Goal: Information Seeking & Learning: Learn about a topic

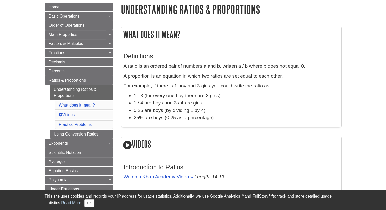
scroll to position [73, 0]
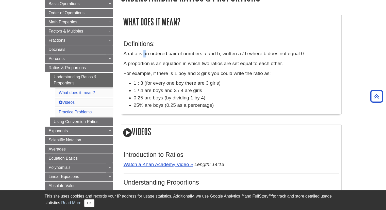
click at [145, 53] on p "A ratio is an ordered pair of numbers a and b, written a / b where b does not e…" at bounding box center [231, 53] width 215 height 7
click at [127, 55] on p "A ratio is an ordered pair of numbers a and b, written a / b where b does not e…" at bounding box center [231, 53] width 215 height 7
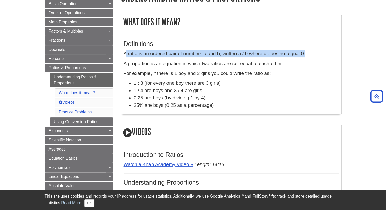
drag, startPoint x: 126, startPoint y: 53, endPoint x: 310, endPoint y: 53, distance: 183.8
click at [310, 53] on p "A ratio is an ordered pair of numbers a and b, written a / b where b does not e…" at bounding box center [231, 53] width 215 height 7
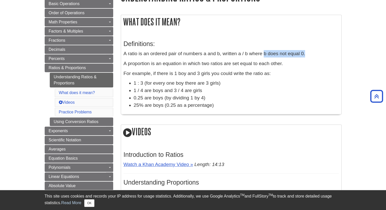
drag, startPoint x: 310, startPoint y: 53, endPoint x: 263, endPoint y: 51, distance: 47.0
click at [263, 51] on p "A ratio is an ordered pair of numbers a and b, written a / b where b does not e…" at bounding box center [231, 53] width 215 height 7
click at [131, 59] on div "Definitions: A ratio is an ordered pair of numbers a and b, written a / b where…" at bounding box center [231, 73] width 215 height 76
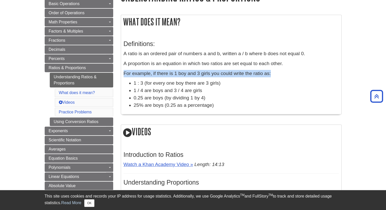
drag, startPoint x: 124, startPoint y: 74, endPoint x: 283, endPoint y: 72, distance: 158.7
click at [281, 72] on p "For example, if there is 1 boy and 3 girls you could write the ratio as:" at bounding box center [231, 73] width 215 height 7
click at [283, 72] on p "For example, if there is 1 boy and 3 girls you could write the ratio as:" at bounding box center [231, 73] width 215 height 7
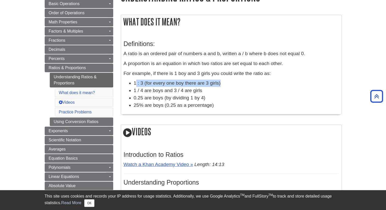
drag, startPoint x: 135, startPoint y: 84, endPoint x: 231, endPoint y: 82, distance: 96.3
click at [231, 82] on li "1 : 3 (for every one boy there are 3 girls)" at bounding box center [236, 82] width 205 height 7
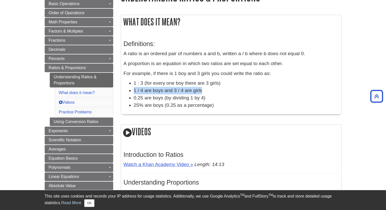
drag, startPoint x: 133, startPoint y: 92, endPoint x: 202, endPoint y: 93, distance: 68.8
click at [202, 93] on li "1 / 4 are boys and 3 / 4 are girls" at bounding box center [236, 90] width 205 height 7
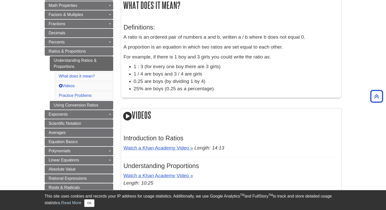
scroll to position [98, 0]
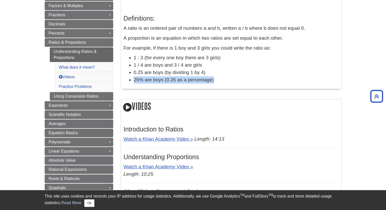
drag, startPoint x: 133, startPoint y: 80, endPoint x: 220, endPoint y: 83, distance: 86.9
click at [220, 83] on li "25% are boys (0.25 as a percentage)" at bounding box center [236, 79] width 205 height 7
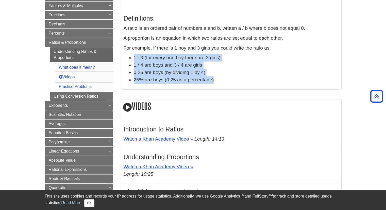
drag, startPoint x: 220, startPoint y: 82, endPoint x: 130, endPoint y: 54, distance: 93.9
click at [130, 54] on ul "1 : 3 (for every one boy there are 3 girls) 1 / 4 are boys and 3 / 4 are girls …" at bounding box center [231, 68] width 215 height 29
click at [216, 59] on li "1 : 3 (for every one boy there are 3 girls)" at bounding box center [236, 57] width 205 height 7
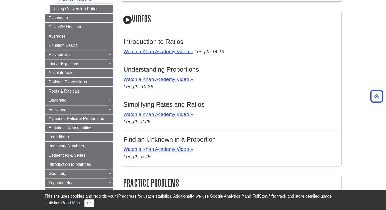
scroll to position [86, 0]
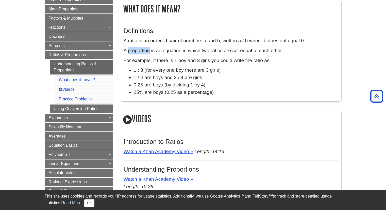
drag, startPoint x: 128, startPoint y: 51, endPoint x: 149, endPoint y: 50, distance: 21.4
click at [149, 50] on p "A proportion is an equation in which two ratios are set equal to each other." at bounding box center [231, 50] width 215 height 7
copy p "proportion"
click at [300, 54] on p "A proportion is an equation in which two ratios are set equal to each other." at bounding box center [231, 50] width 215 height 7
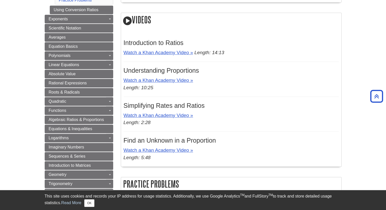
scroll to position [187, 0]
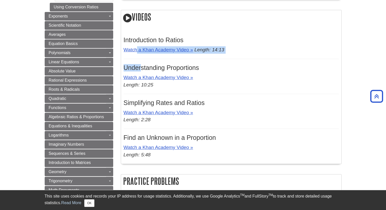
drag, startPoint x: 139, startPoint y: 59, endPoint x: 140, endPoint y: 68, distance: 9.2
click at [140, 68] on div "Introduction to Ratios Watch a Khan Academy Video » Length: 14:13 Understanding…" at bounding box center [231, 96] width 215 height 130
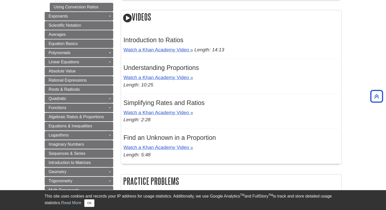
click at [174, 70] on h3 "Understanding Proportions" at bounding box center [231, 67] width 215 height 7
click at [167, 76] on link "Watch a Khan Academy Video »" at bounding box center [159, 77] width 70 height 5
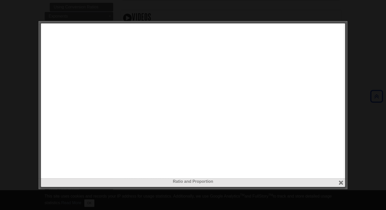
click at [366, 28] on div at bounding box center [193, 105] width 386 height 210
